Goal: Find specific fact: Find specific fact

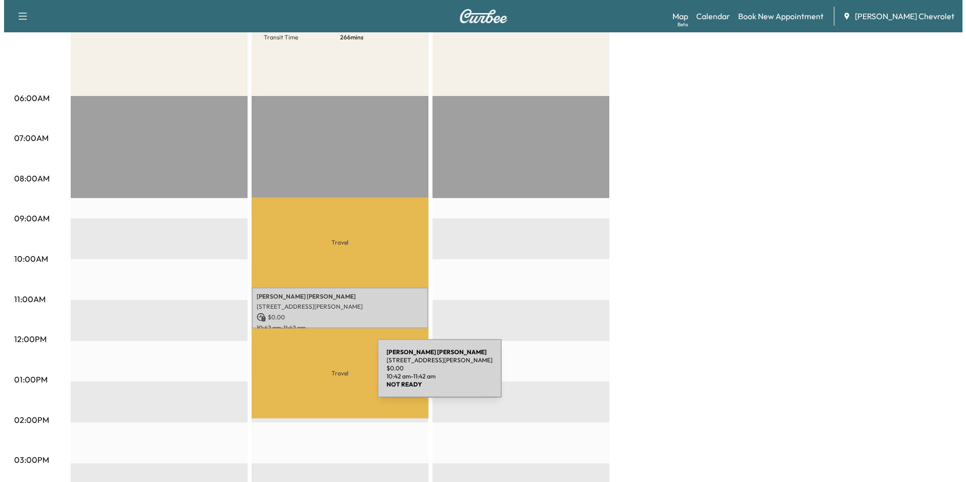
scroll to position [152, 0]
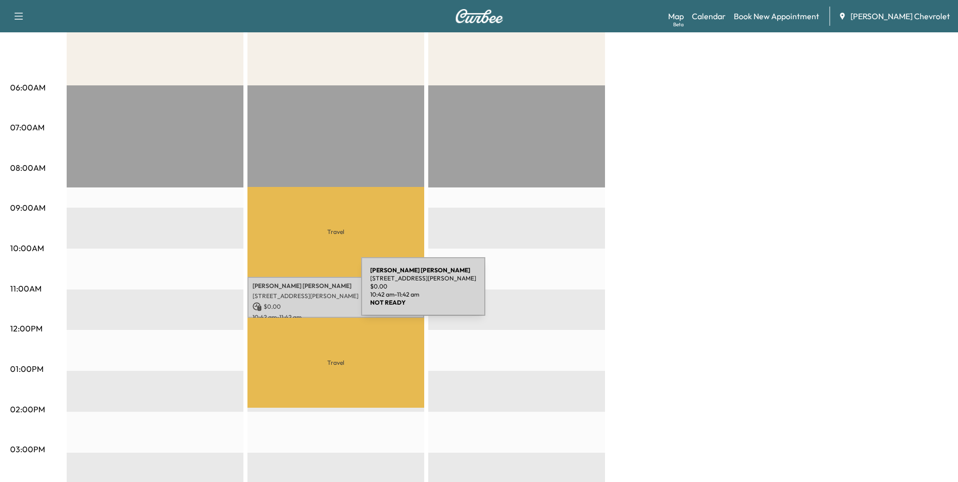
click at [285, 292] on p "[STREET_ADDRESS][PERSON_NAME]" at bounding box center [336, 296] width 167 height 8
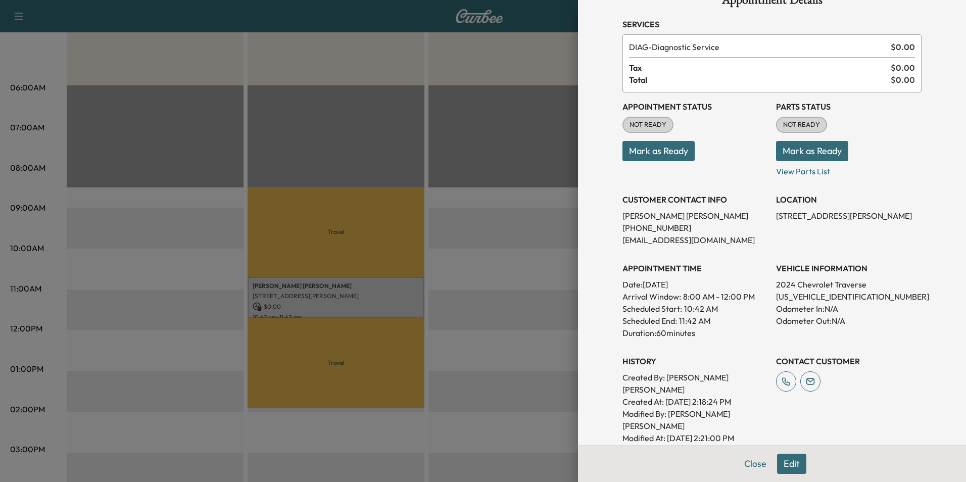
scroll to position [51, 0]
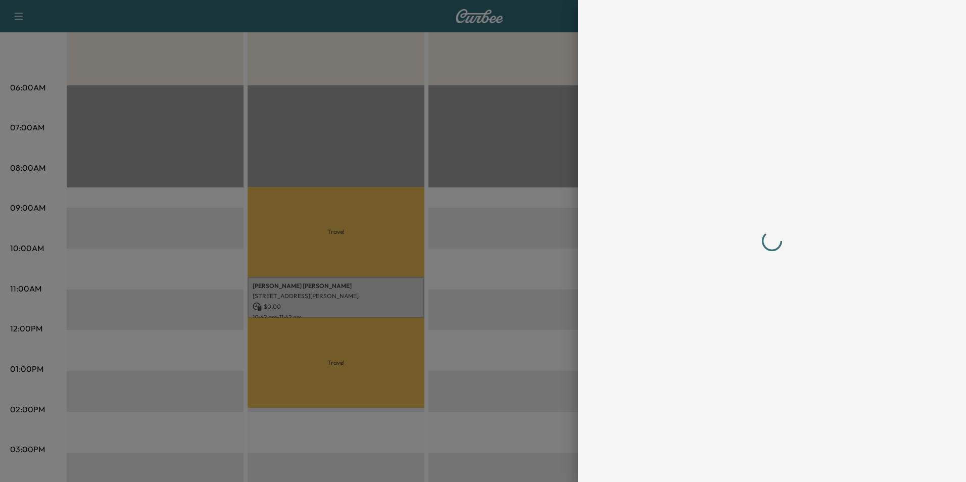
click at [785, 273] on div at bounding box center [771, 240] width 299 height 441
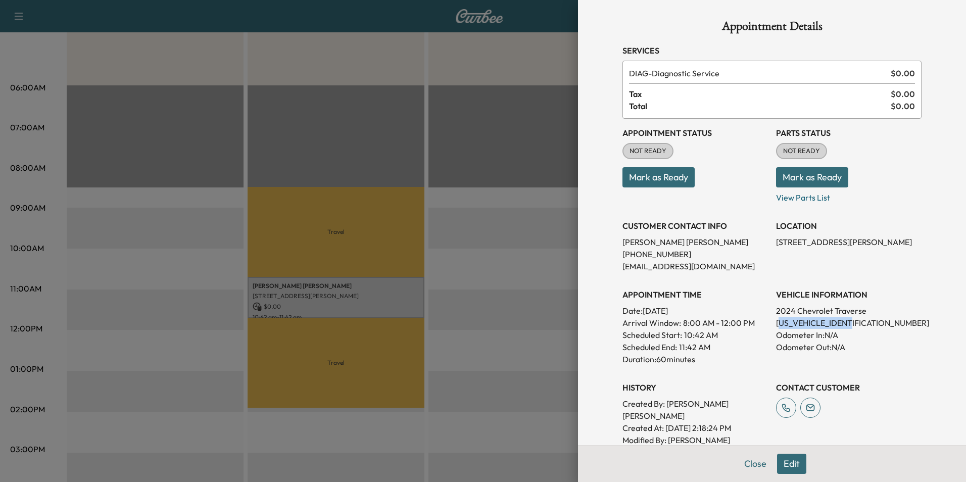
drag, startPoint x: 845, startPoint y: 321, endPoint x: 770, endPoint y: 321, distance: 74.8
click at [776, 321] on p "[US_VEHICLE_IDENTIFICATION_NUMBER]" at bounding box center [848, 323] width 145 height 12
drag, startPoint x: 771, startPoint y: 321, endPoint x: 847, endPoint y: 320, distance: 75.8
click at [854, 304] on div "VEHICLE INFORMATION 2024 Chevrolet Traverse [US_VEHICLE_IDENTIFICATION_NUMBER] …" at bounding box center [848, 322] width 145 height 85
drag, startPoint x: 844, startPoint y: 323, endPoint x: 766, endPoint y: 322, distance: 77.8
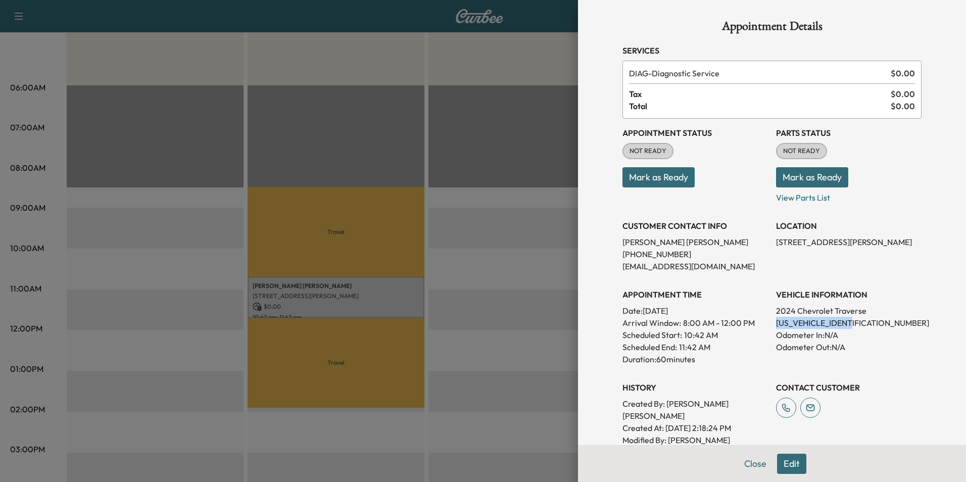
click at [766, 322] on div "Appointment Status NOT READY Mark as Ready Parts Status NOT READY Mark as Ready…" at bounding box center [771, 295] width 299 height 352
drag, startPoint x: 766, startPoint y: 322, endPoint x: 781, endPoint y: 323, distance: 15.7
copy p "[US_VEHICLE_IDENTIFICATION_NUMBER]"
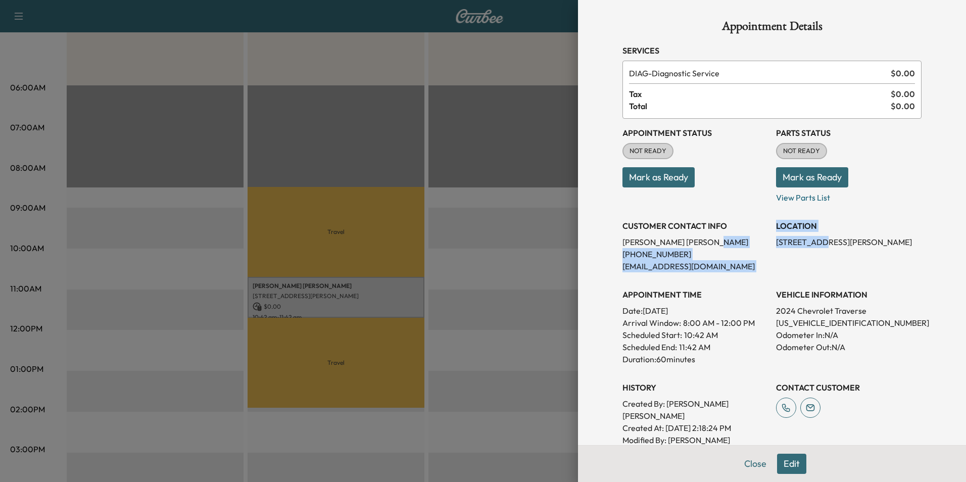
drag, startPoint x: 763, startPoint y: 242, endPoint x: 814, endPoint y: 243, distance: 51.0
click at [814, 243] on div "Appointment Status NOT READY Mark as Ready Parts Status NOT READY Mark as Ready…" at bounding box center [771, 295] width 299 height 352
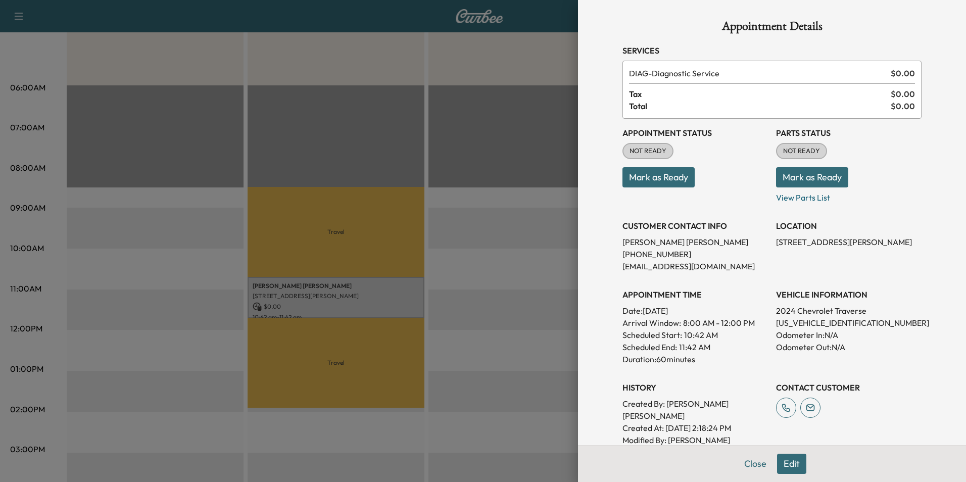
drag, startPoint x: 814, startPoint y: 243, endPoint x: 894, endPoint y: 239, distance: 79.9
click at [850, 260] on div "LOCATION [STREET_ADDRESS][PERSON_NAME]" at bounding box center [848, 242] width 145 height 61
drag, startPoint x: 898, startPoint y: 241, endPoint x: 768, endPoint y: 244, distance: 130.4
click at [768, 244] on div "Appointment Status NOT READY Mark as Ready Parts Status NOT READY Mark as Ready…" at bounding box center [771, 295] width 299 height 352
drag, startPoint x: 768, startPoint y: 244, endPoint x: 778, endPoint y: 242, distance: 10.9
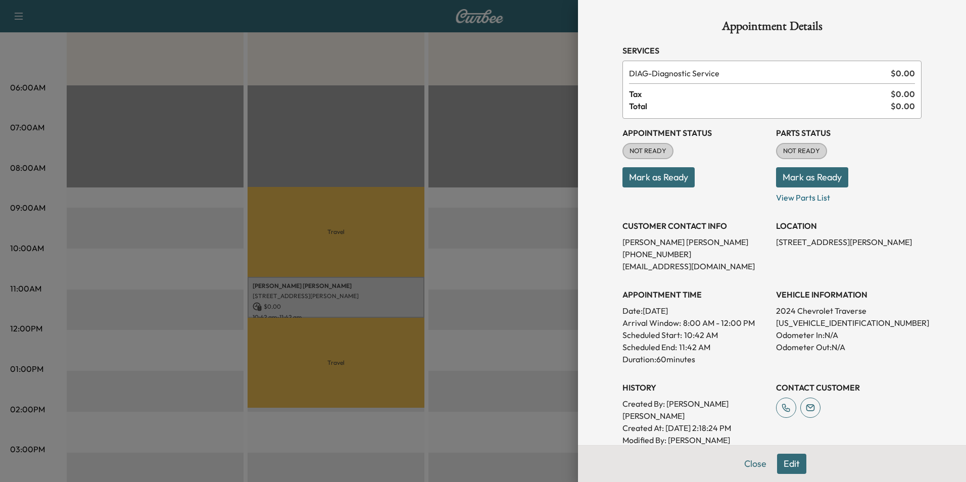
copy p "[STREET_ADDRESS][PERSON_NAME]"
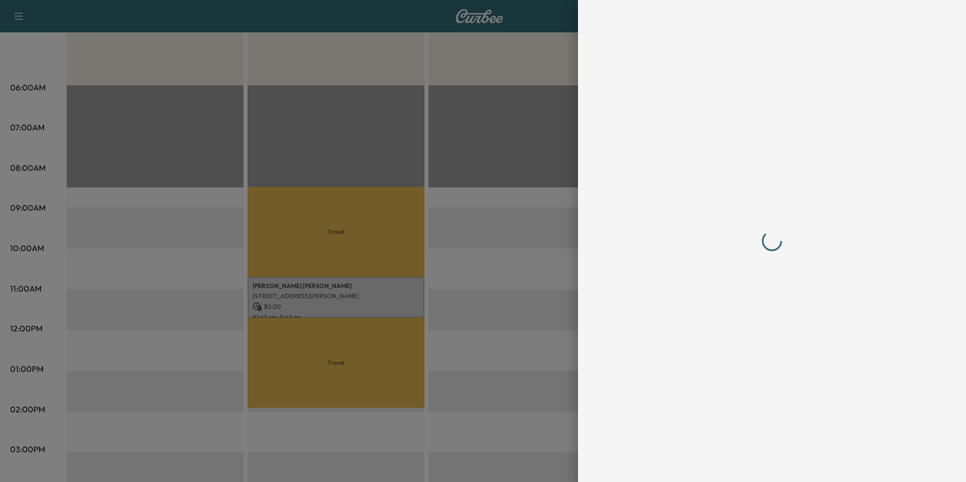
click at [870, 314] on div at bounding box center [771, 240] width 299 height 441
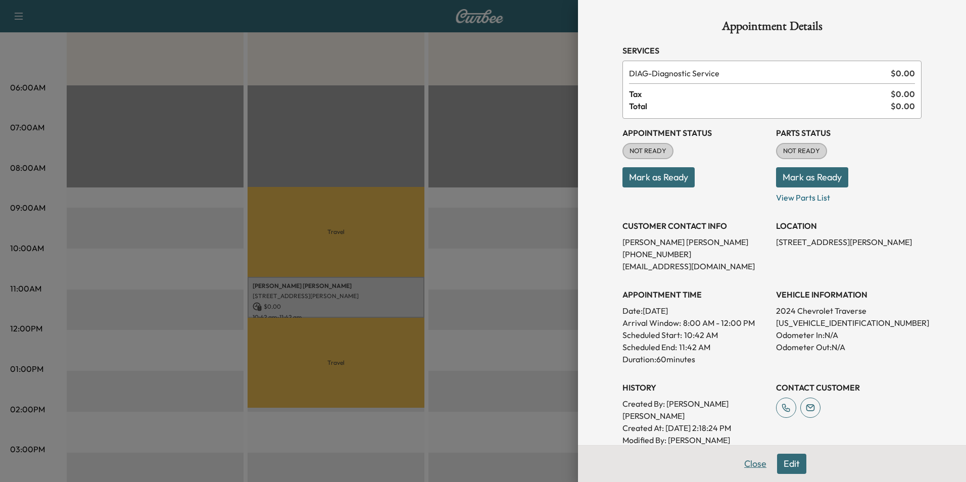
click at [751, 463] on button "Close" at bounding box center [754, 464] width 35 height 20
